Goal: Understand process/instructions: Learn about a topic

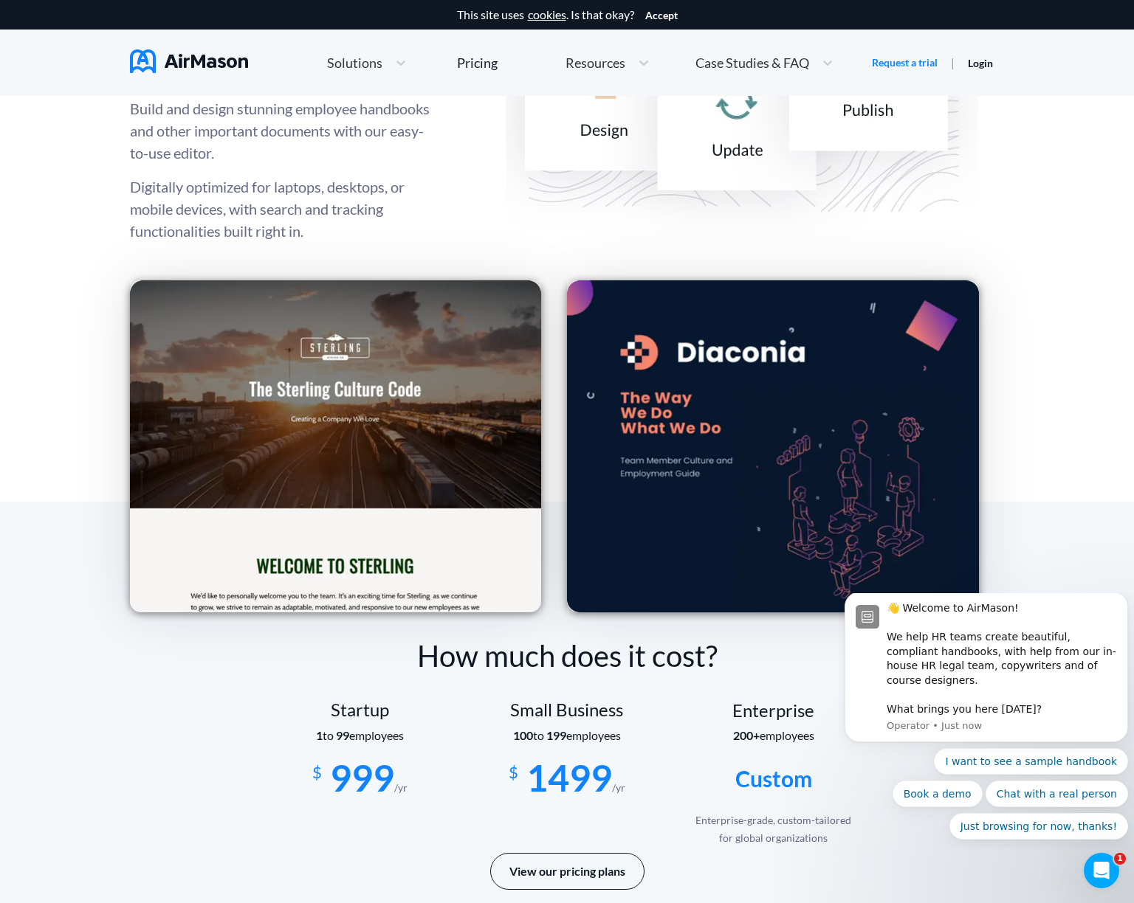
scroll to position [1993, 0]
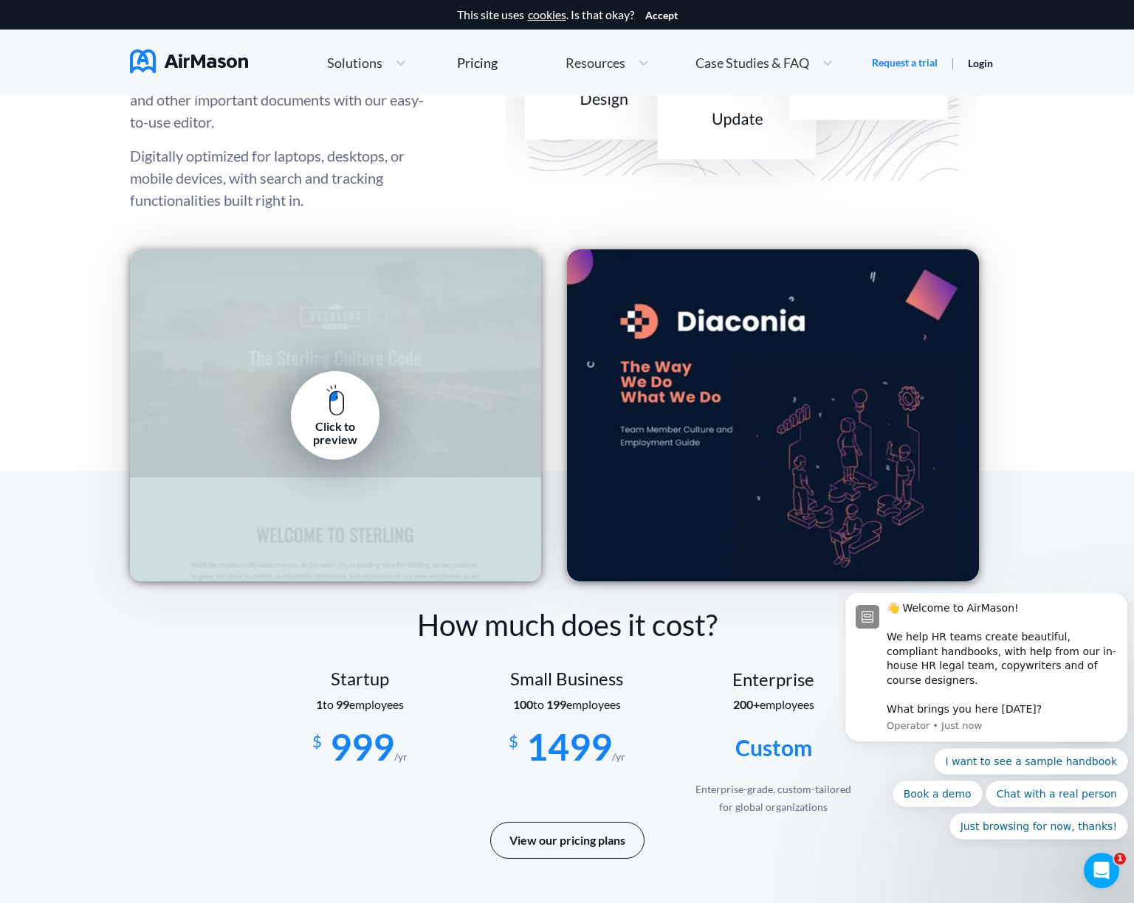
click at [320, 407] on link "Click to preview" at bounding box center [335, 415] width 89 height 89
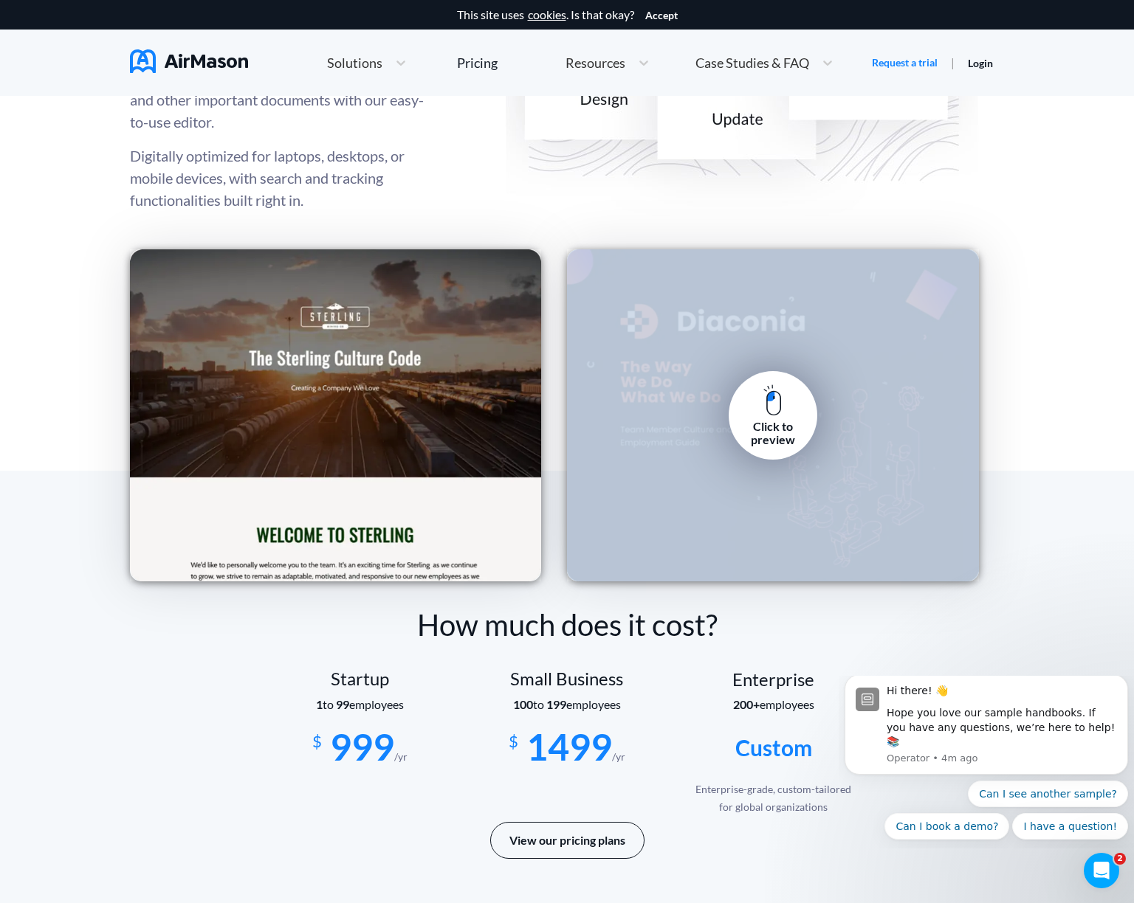
click at [689, 452] on div "Click to preview" at bounding box center [773, 415] width 412 height 332
click at [740, 407] on link "Click to preview" at bounding box center [773, 415] width 89 height 89
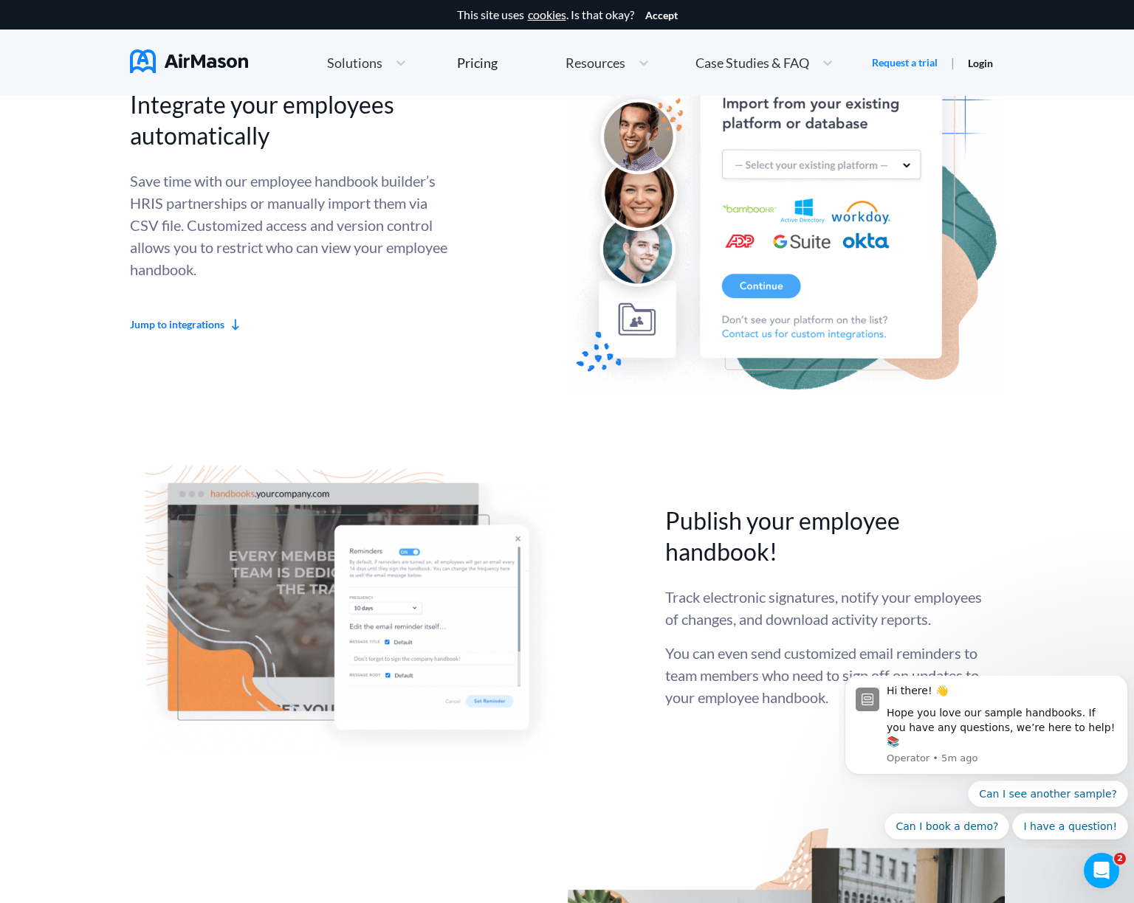
scroll to position [3986, 0]
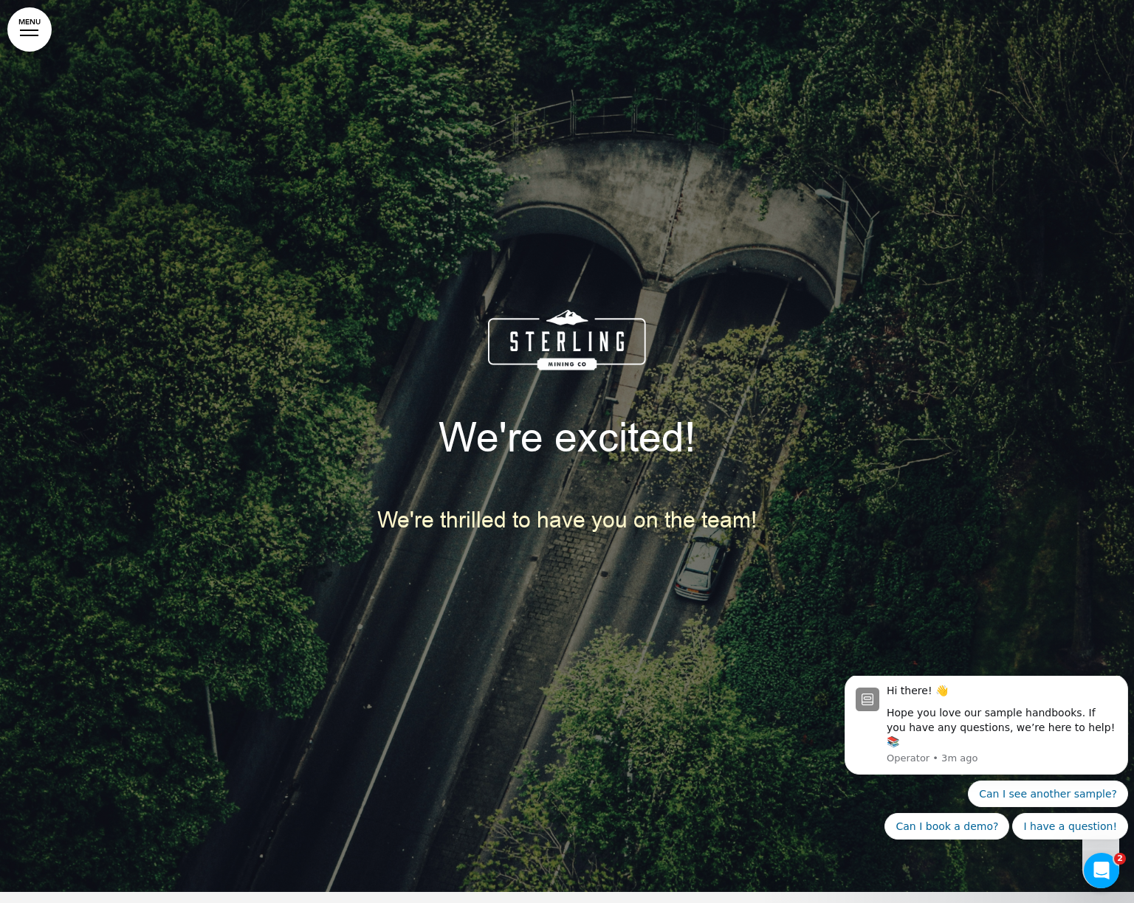
scroll to position [43594, 0]
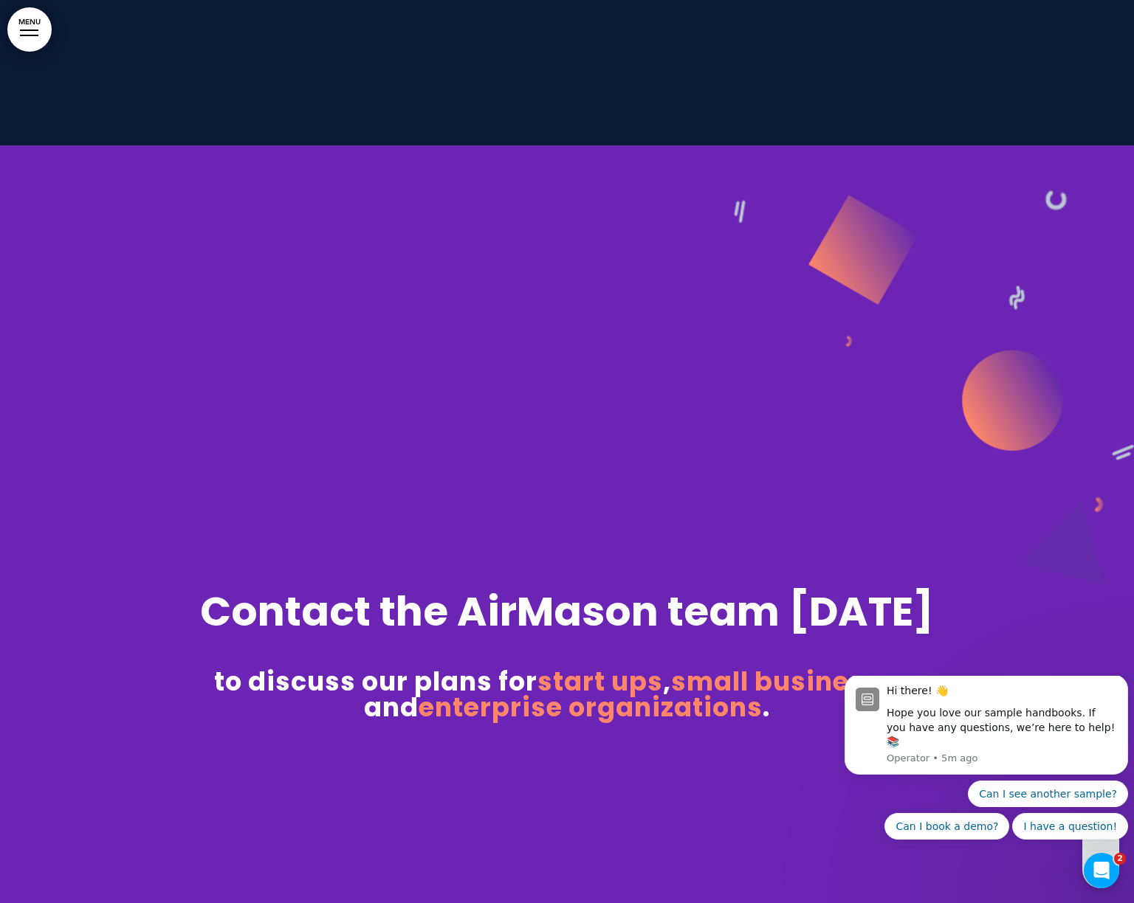
scroll to position [11956, 0]
